Goal: Task Accomplishment & Management: Complete application form

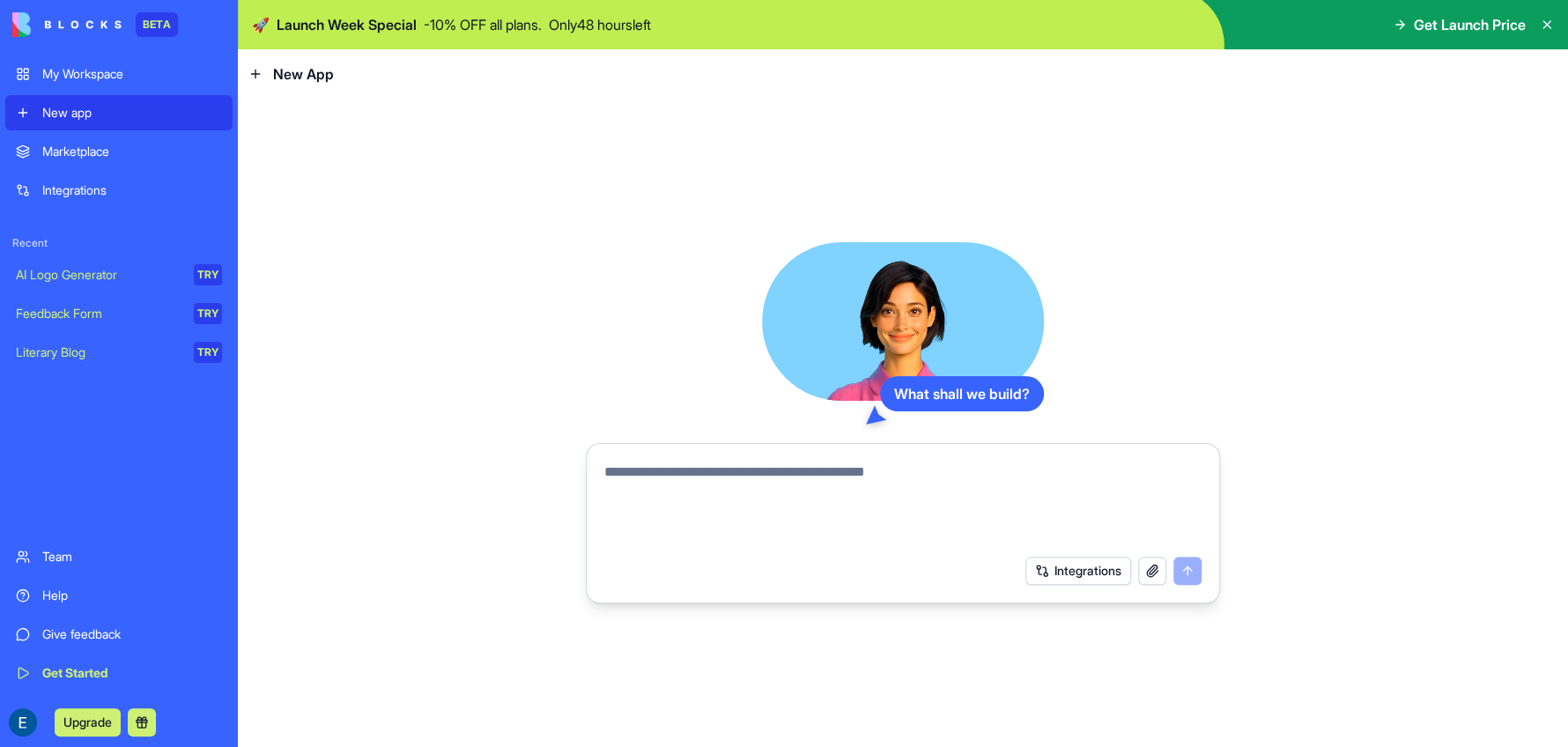
click at [82, 150] on div "Marketplace" at bounding box center [132, 151] width 180 height 17
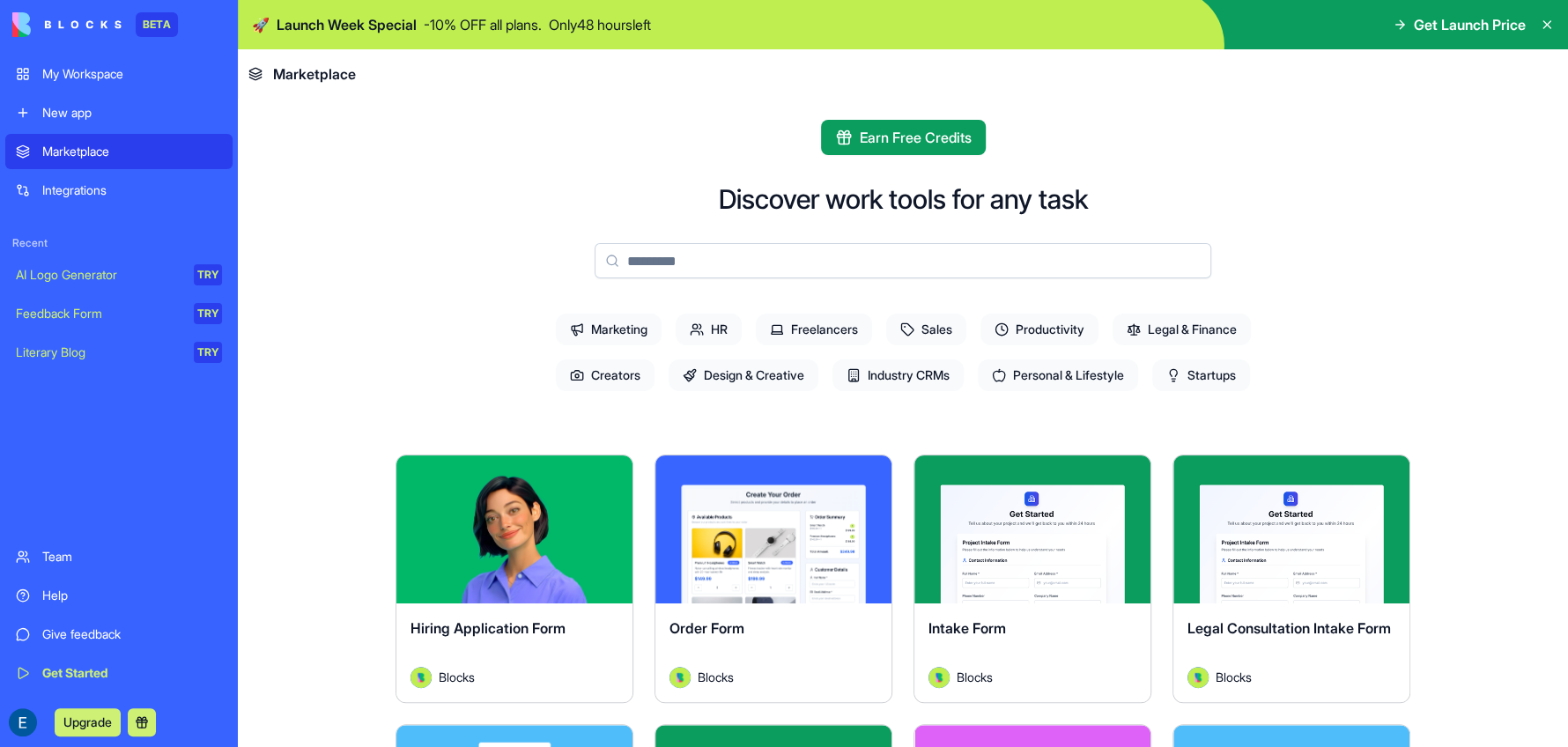
click at [75, 189] on div "Integrations" at bounding box center [132, 189] width 180 height 17
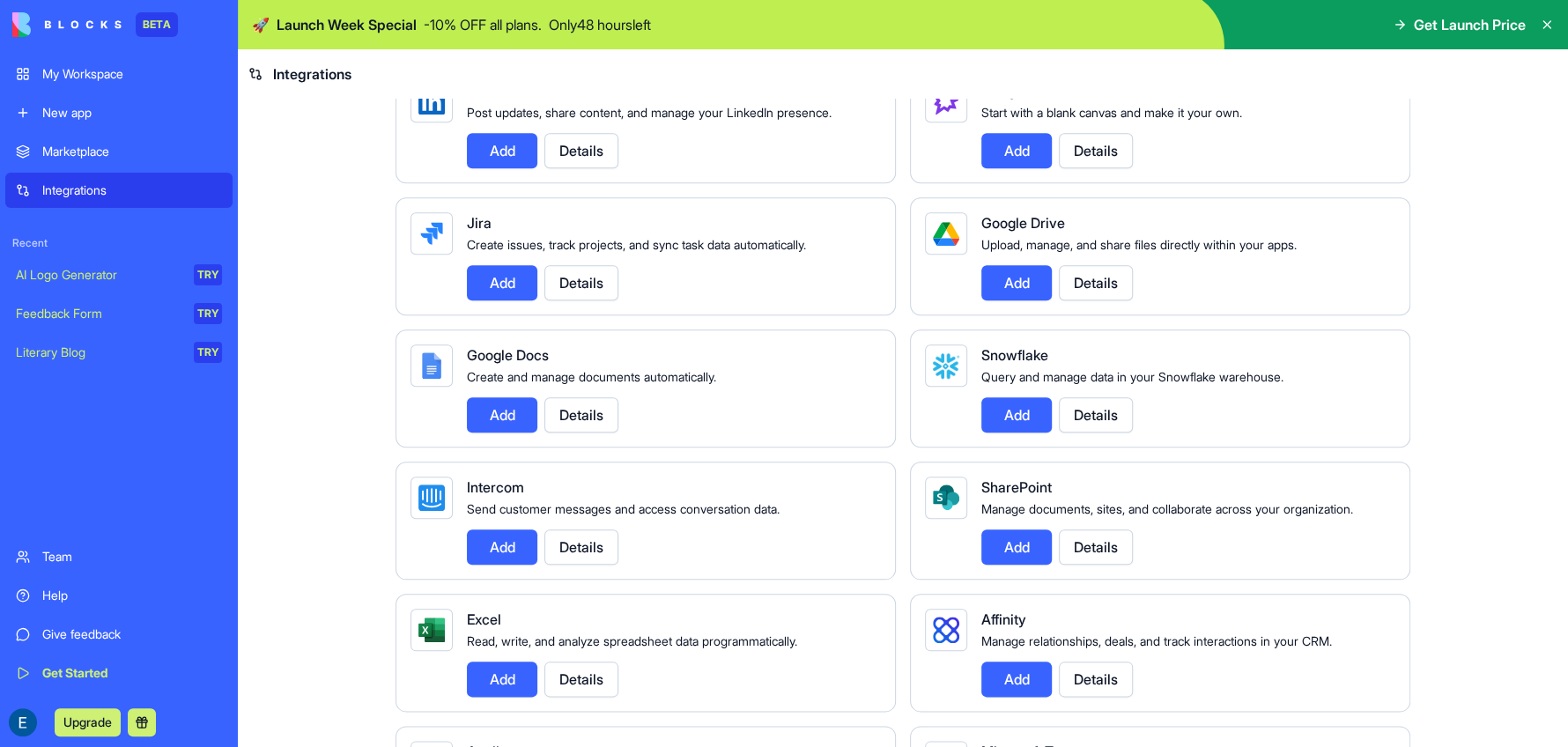
scroll to position [880, 0]
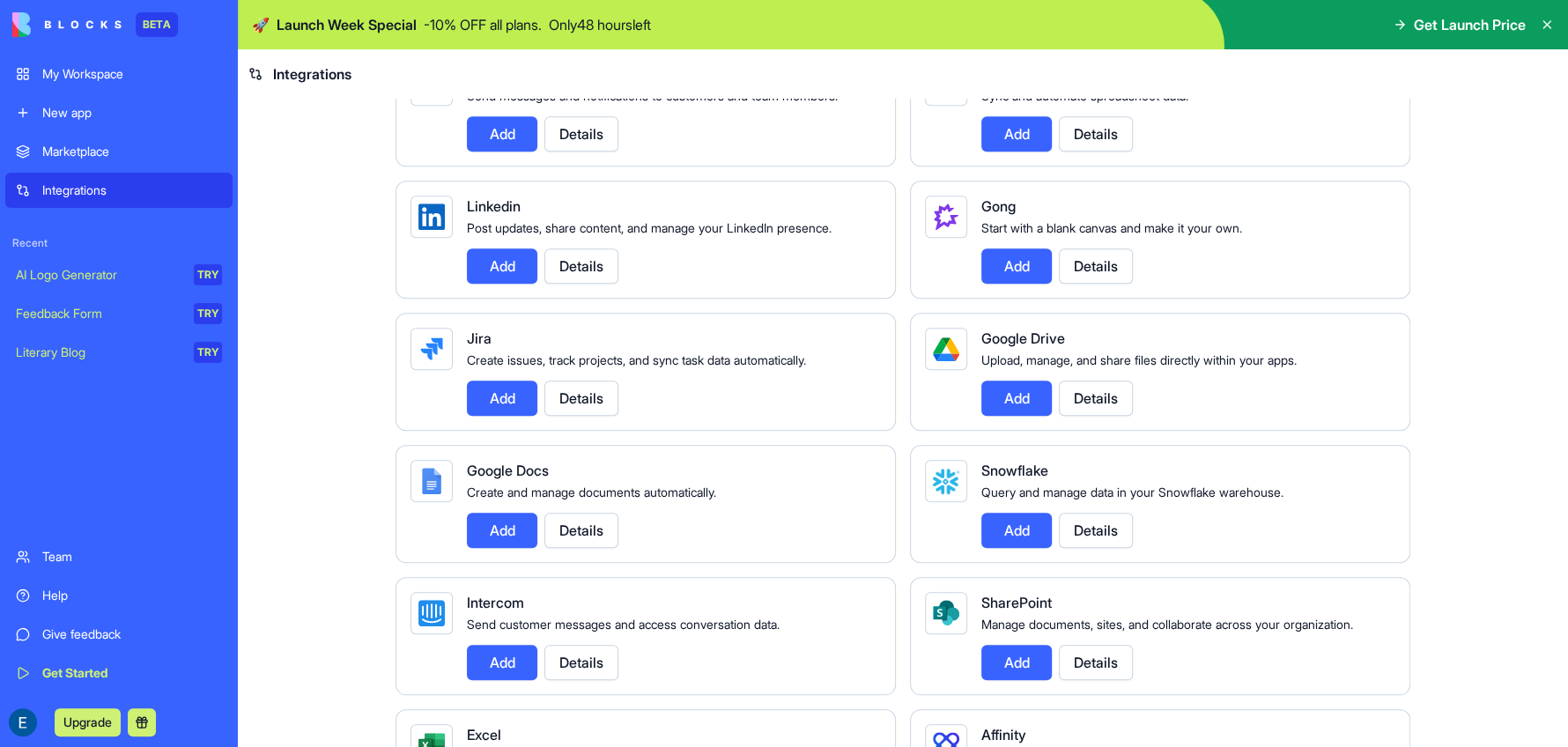
click at [78, 69] on div "My Workspace" at bounding box center [132, 74] width 180 height 17
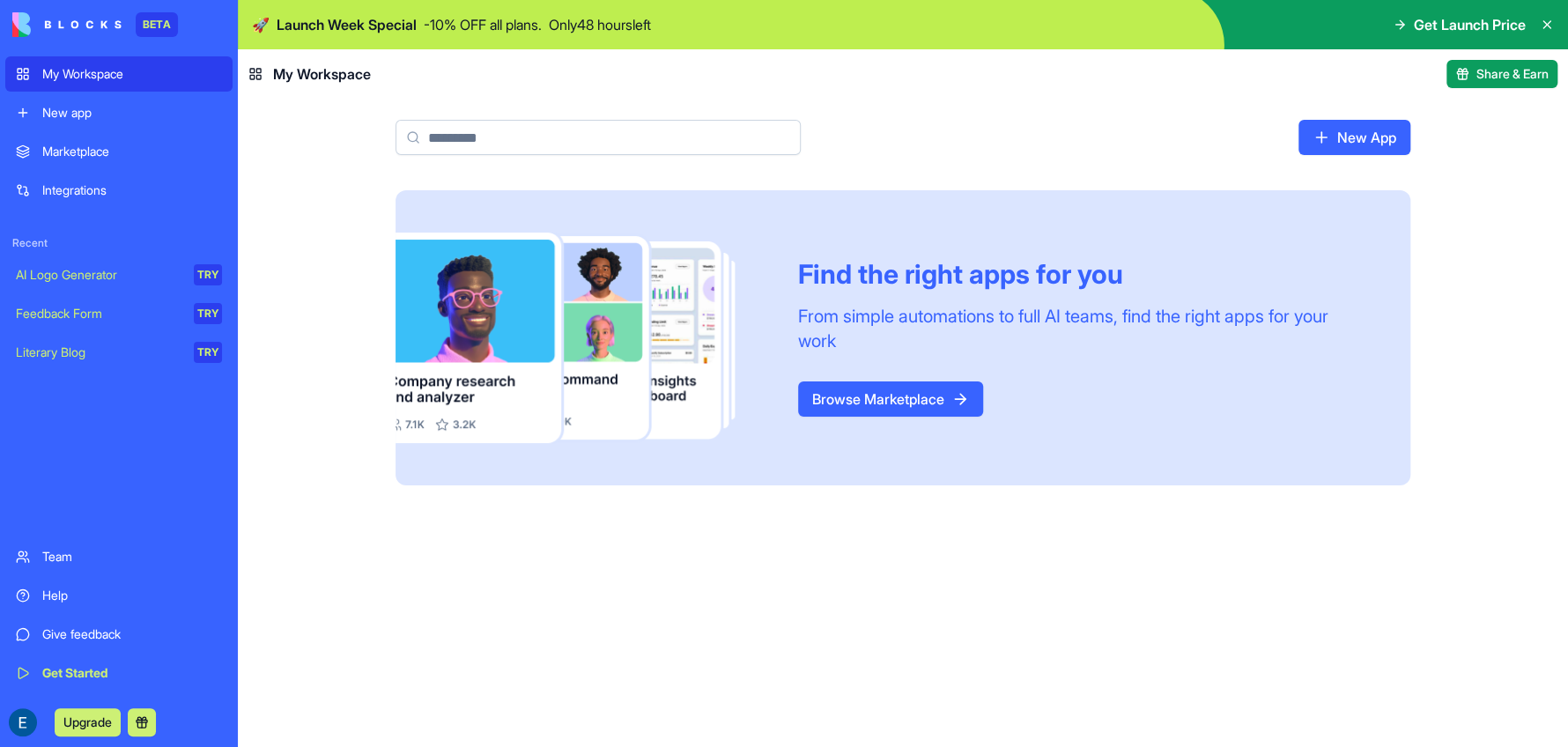
click at [96, 116] on div "New app" at bounding box center [132, 112] width 180 height 17
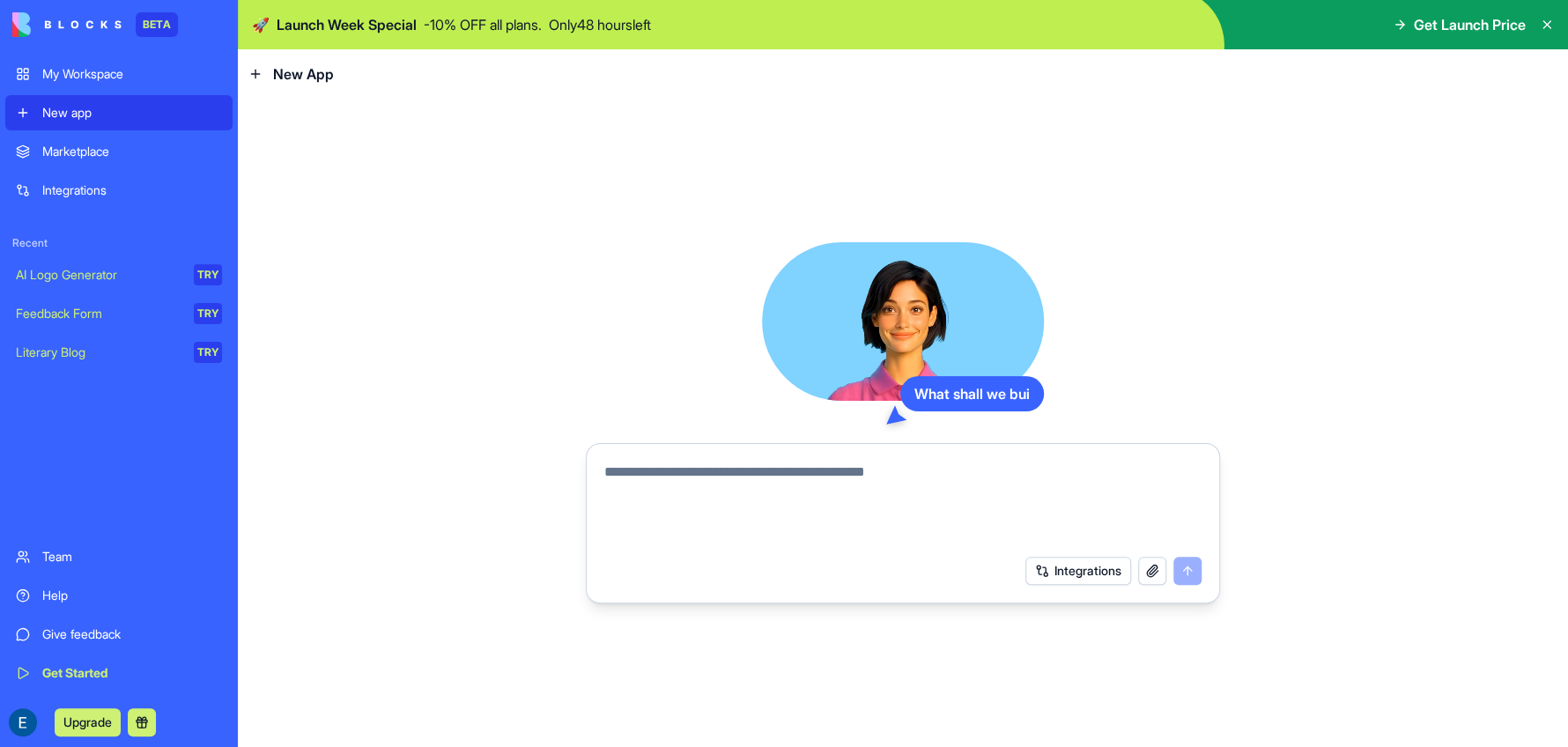
click at [837, 492] on textarea at bounding box center [903, 504] width 597 height 85
click at [834, 478] on textarea at bounding box center [903, 504] width 597 height 85
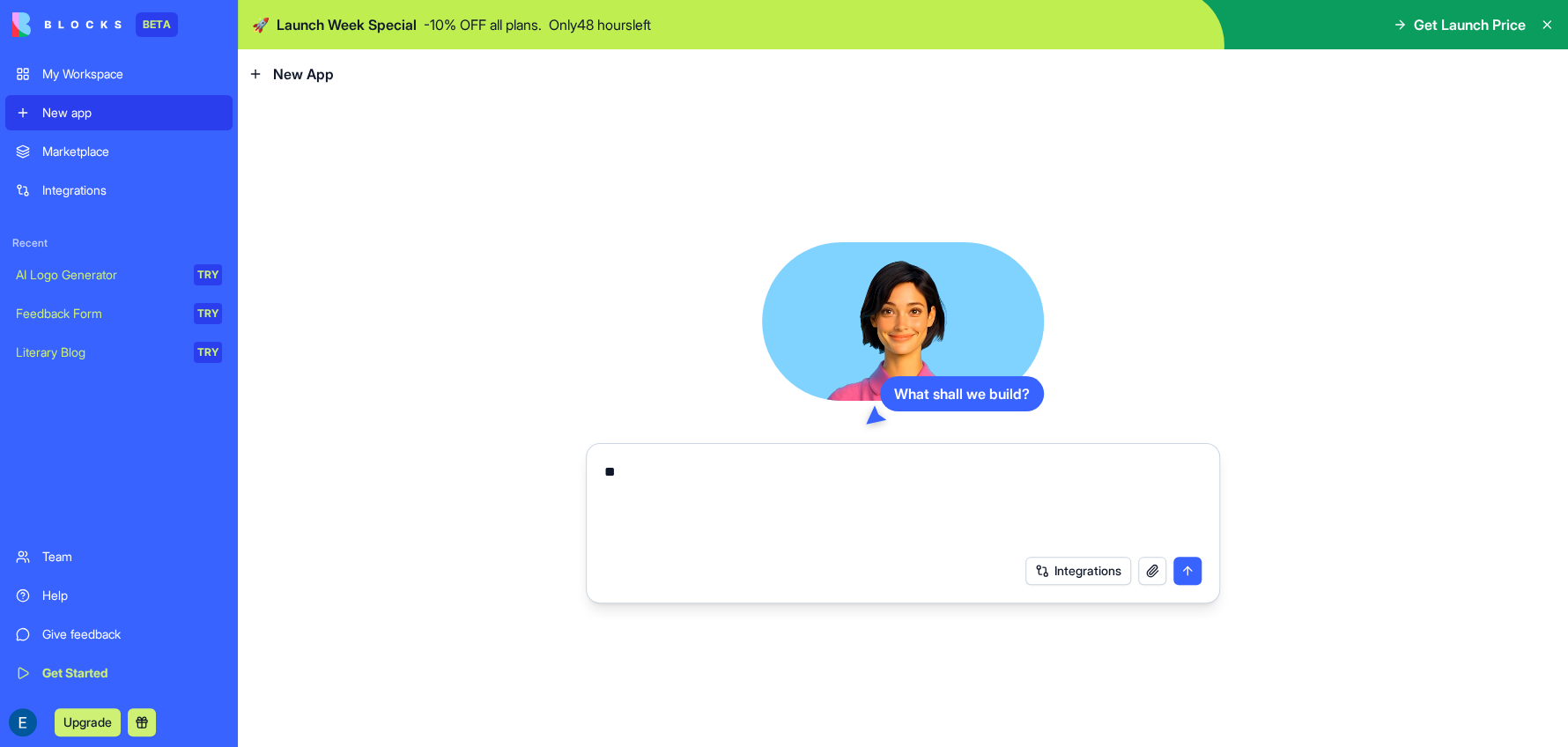
type textarea "*"
click at [628, 473] on textarea "**********" at bounding box center [903, 504] width 597 height 85
type textarea "**********"
click at [1203, 566] on div "Integrations" at bounding box center [903, 571] width 619 height 50
click at [1196, 569] on button "submit" at bounding box center [1187, 571] width 28 height 28
